Goal: Transaction & Acquisition: Purchase product/service

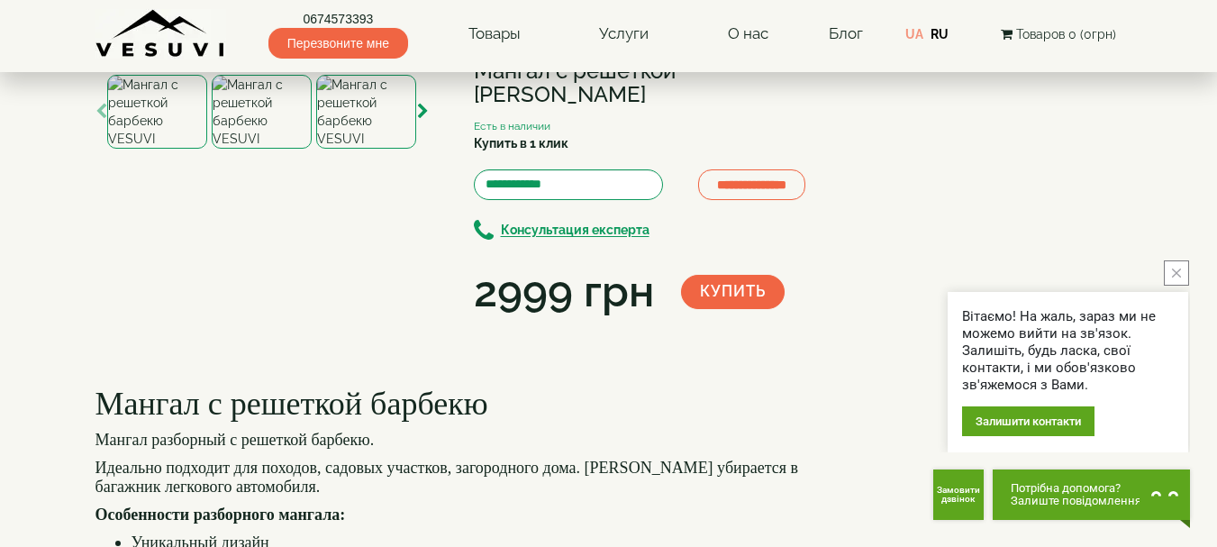
scroll to position [180, 0]
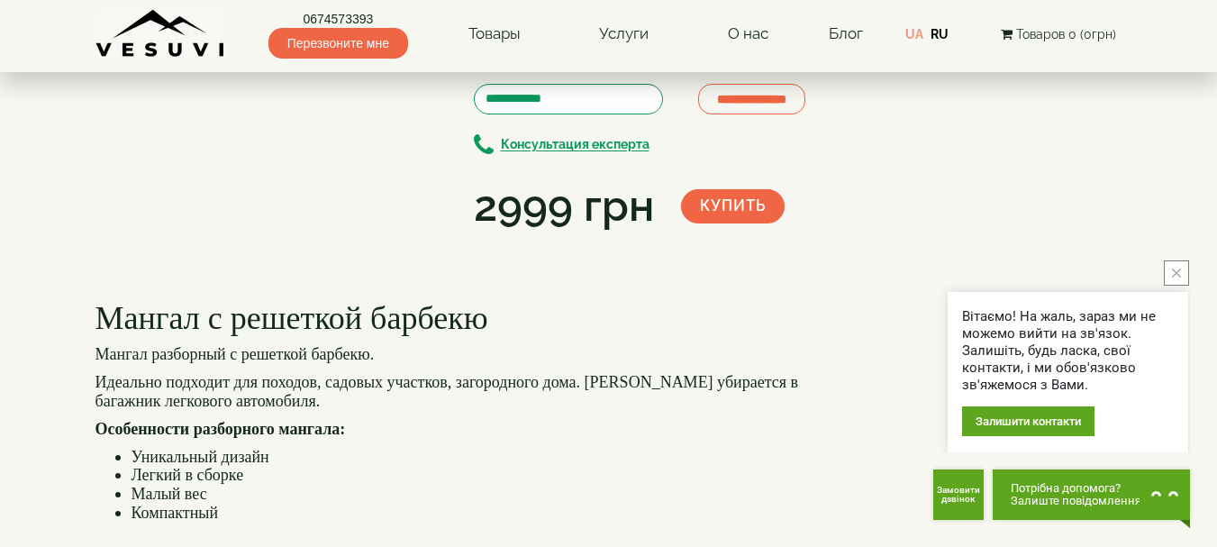
click at [287, 63] on img at bounding box center [262, 26] width 100 height 74
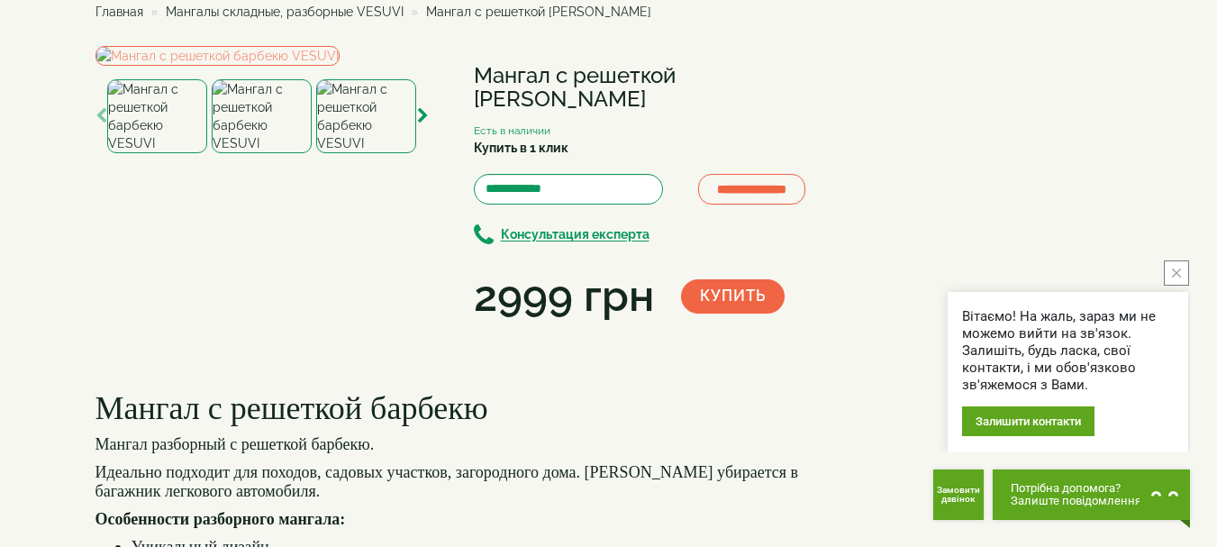
click at [349, 153] on img at bounding box center [366, 116] width 100 height 74
click at [423, 124] on icon "button" at bounding box center [423, 116] width 12 height 16
click at [270, 153] on img at bounding box center [262, 116] width 100 height 74
click at [424, 124] on icon "button" at bounding box center [423, 116] width 12 height 16
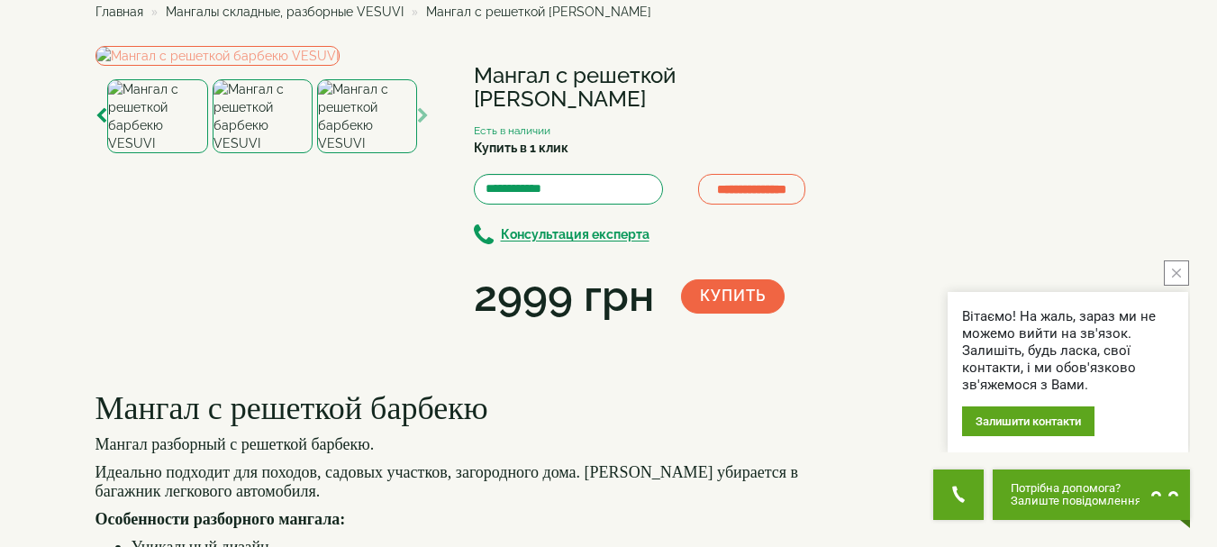
click at [382, 153] on img at bounding box center [367, 116] width 100 height 74
click at [426, 124] on icon "button" at bounding box center [423, 116] width 12 height 16
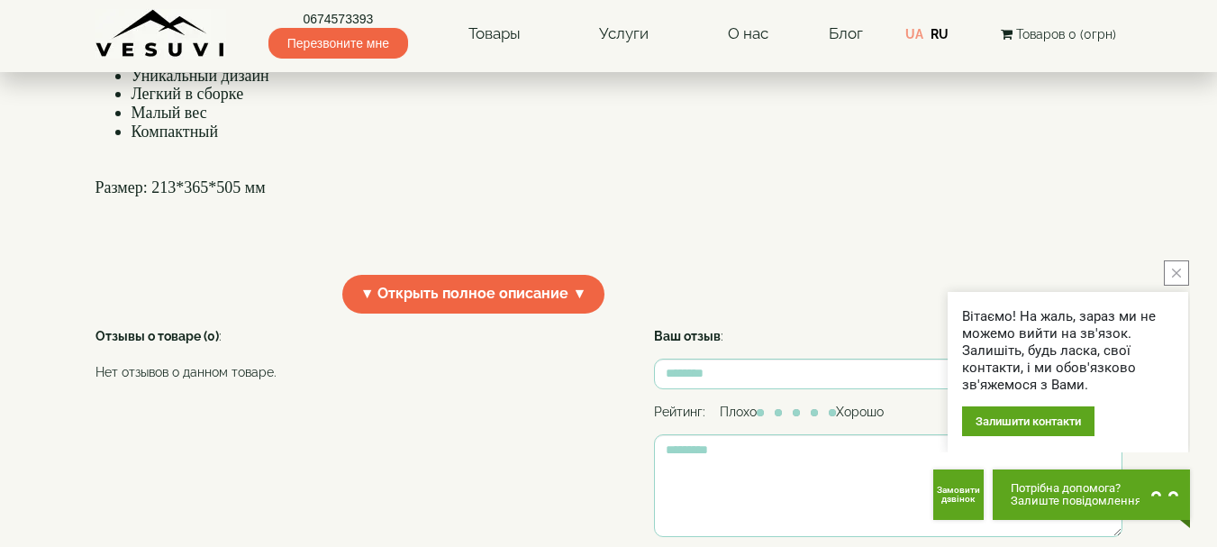
scroll to position [721, 0]
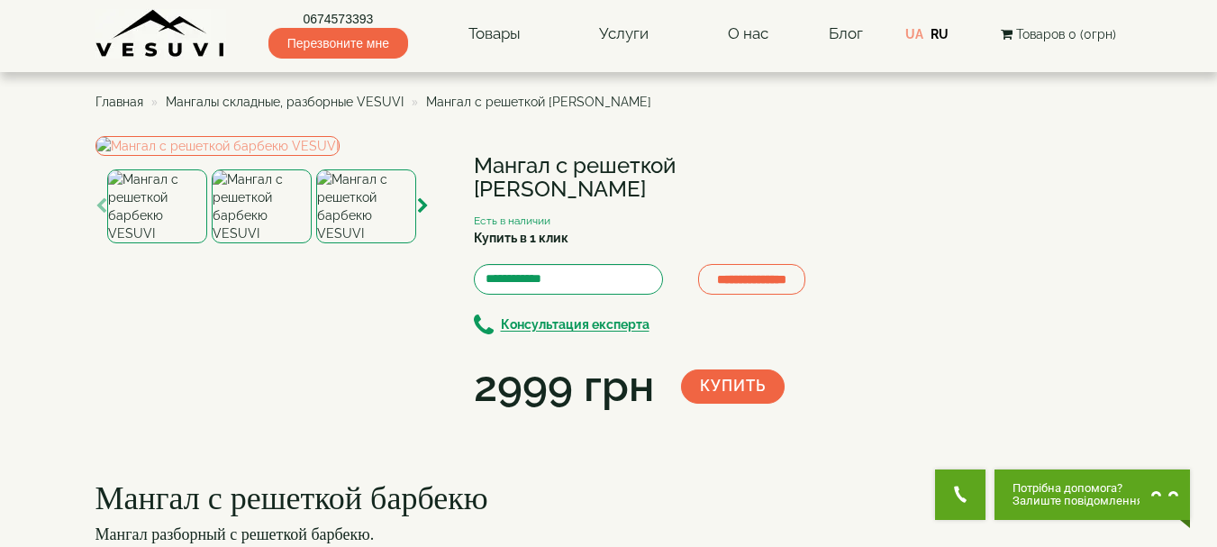
click at [349, 104] on span "Мангалы складные, разборные VESUVI" at bounding box center [285, 102] width 238 height 14
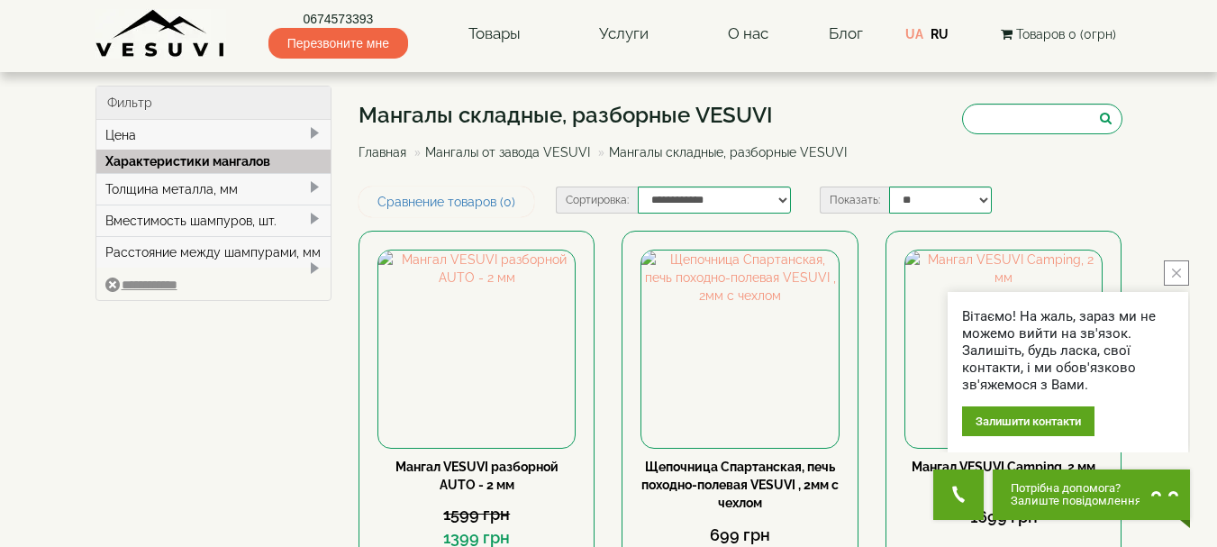
click at [1169, 272] on button "close button" at bounding box center [1176, 272] width 25 height 25
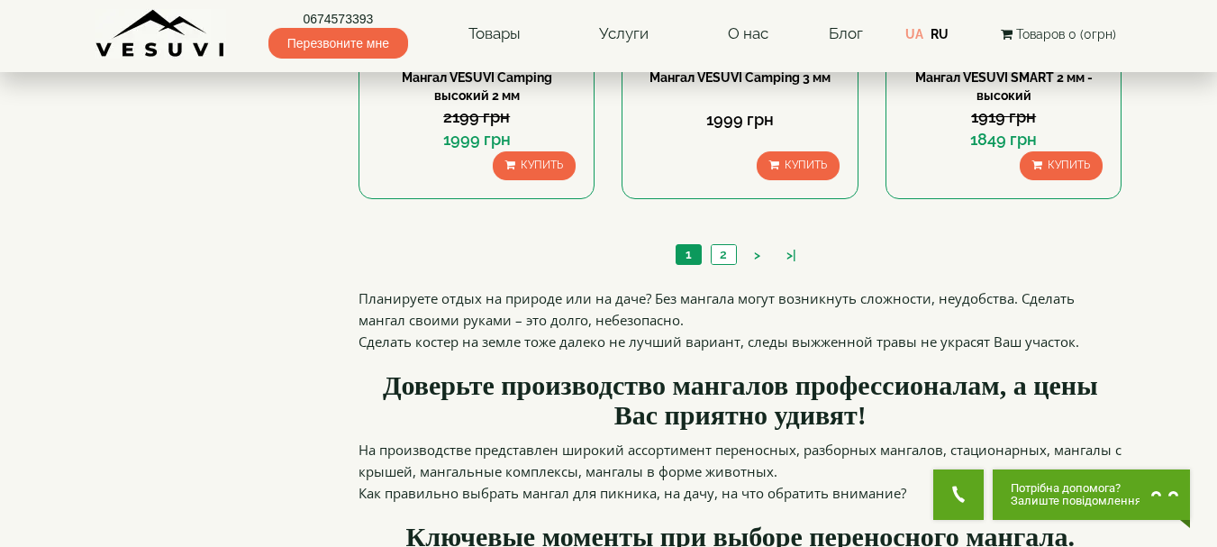
scroll to position [1982, 0]
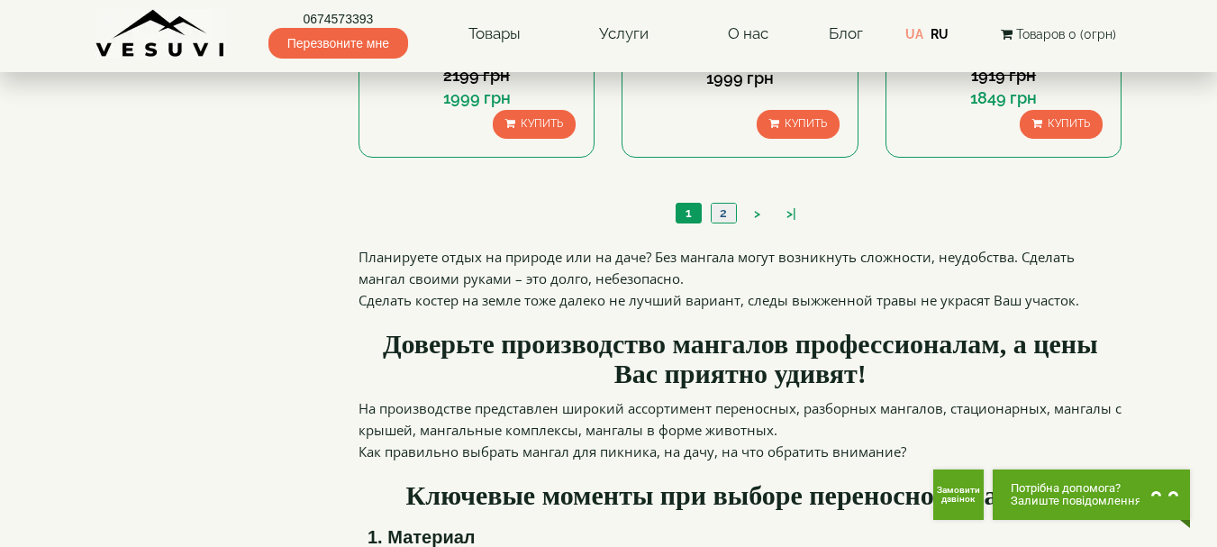
click at [716, 211] on link "2" at bounding box center [723, 213] width 25 height 19
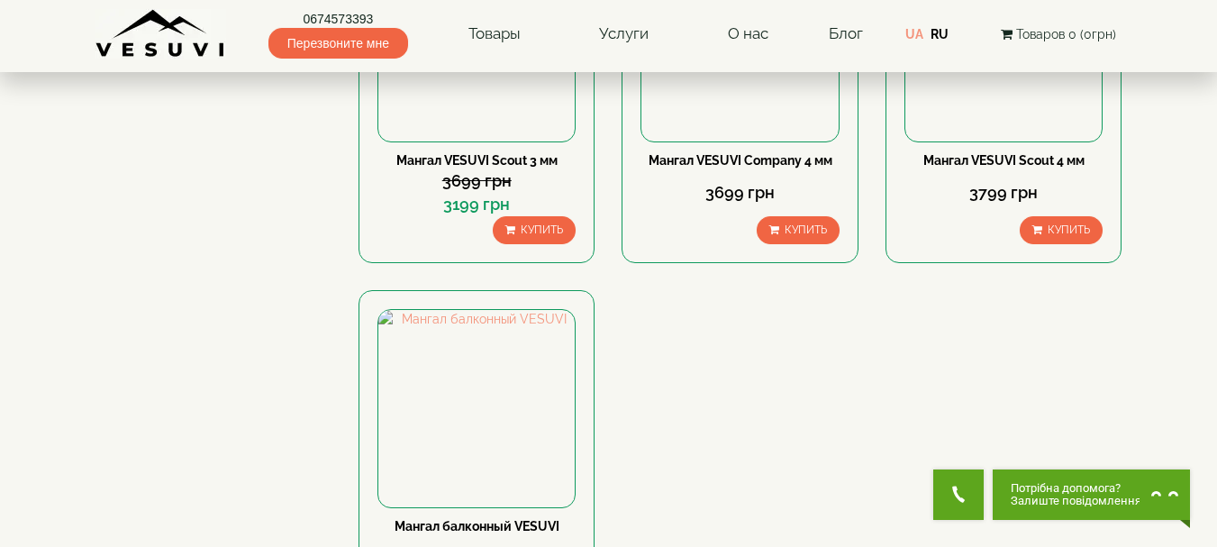
scroll to position [1081, 0]
